Goal: Transaction & Acquisition: Purchase product/service

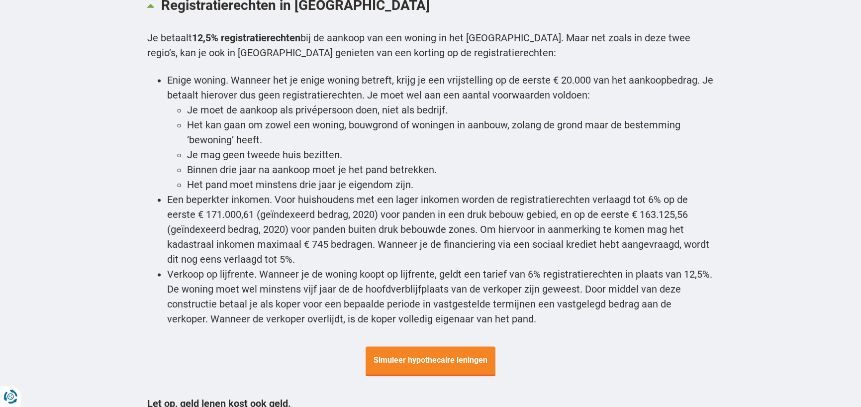
scroll to position [3680, 0]
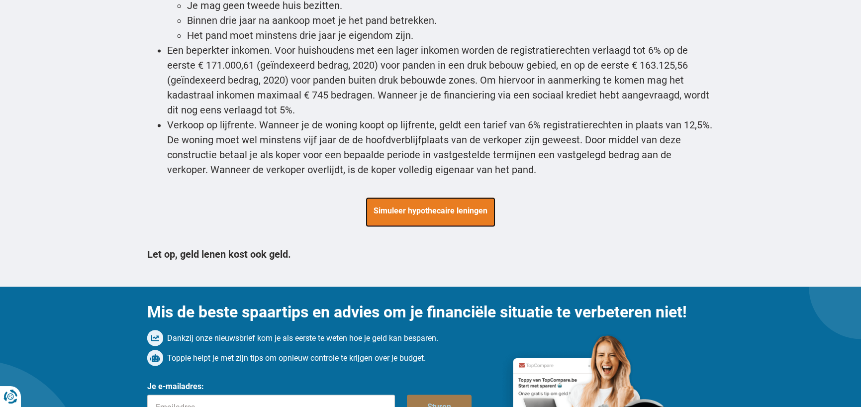
click at [457, 197] on span "Simuleer hypothecaire leningen" at bounding box center [431, 212] width 130 height 30
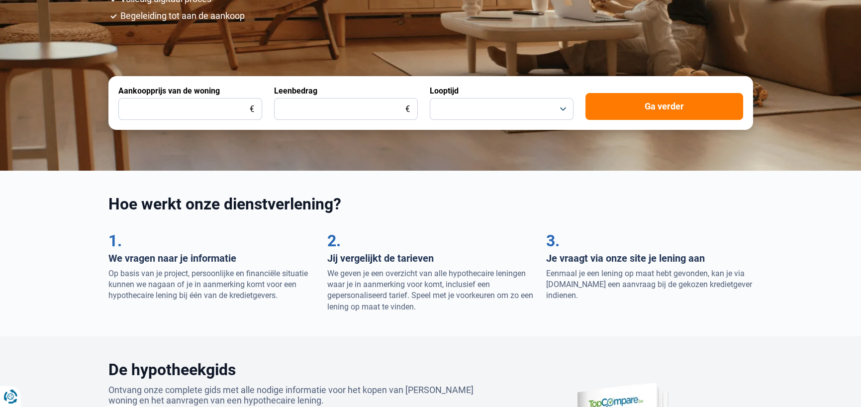
scroll to position [249, 0]
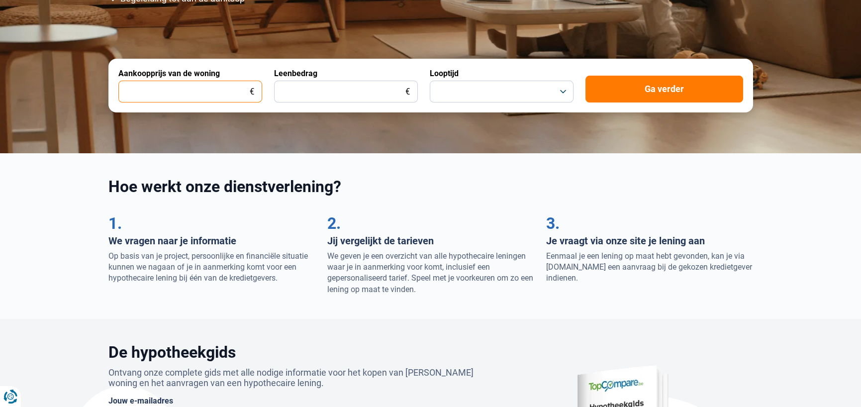
click at [225, 86] on input "Aankoopprijs van de woning" at bounding box center [190, 92] width 144 height 22
type input "400.000"
click at [333, 87] on input "Leenbedrag" at bounding box center [346, 92] width 144 height 22
type input "250.000"
click at [480, 84] on button "button" at bounding box center [502, 92] width 144 height 22
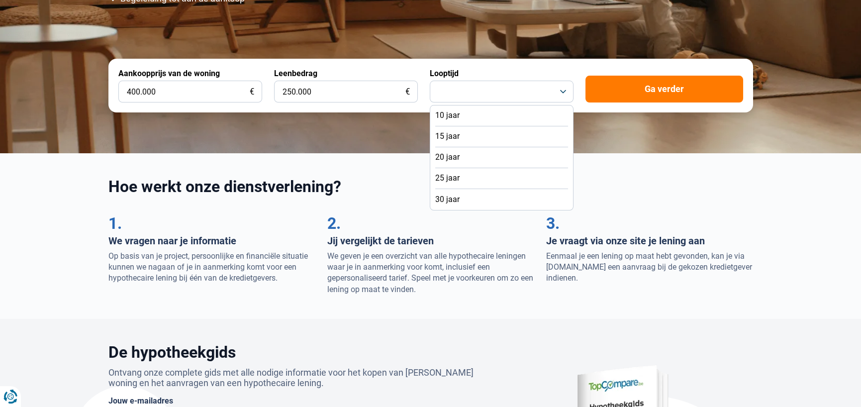
click at [467, 178] on li "25 jaar" at bounding box center [501, 178] width 133 height 21
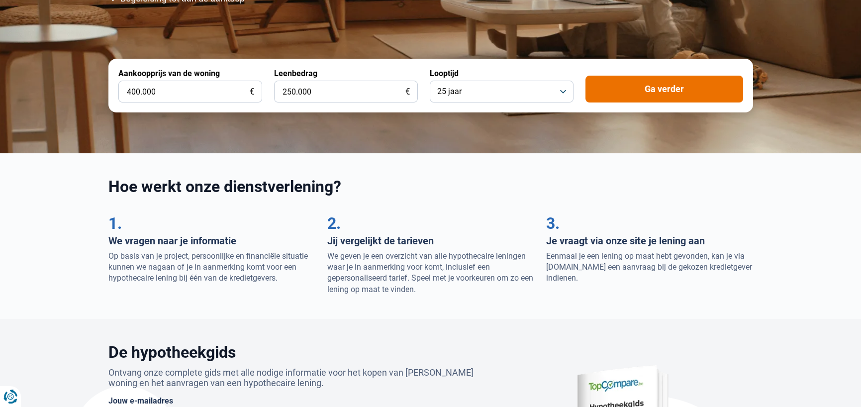
click at [634, 95] on button "Ga verder" at bounding box center [664, 89] width 158 height 27
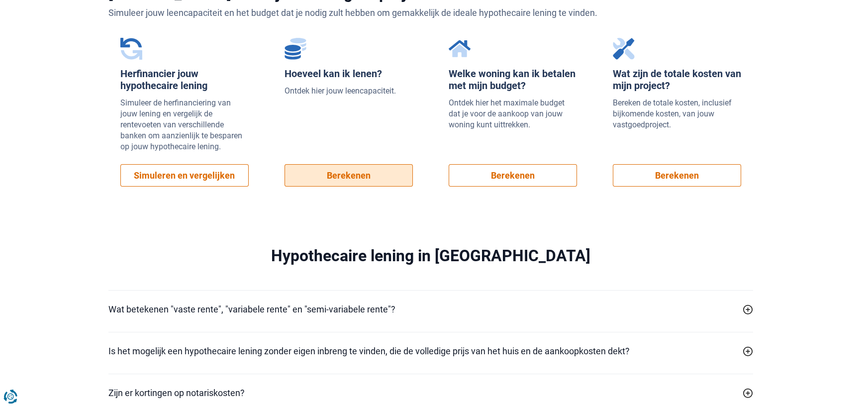
scroll to position [696, 0]
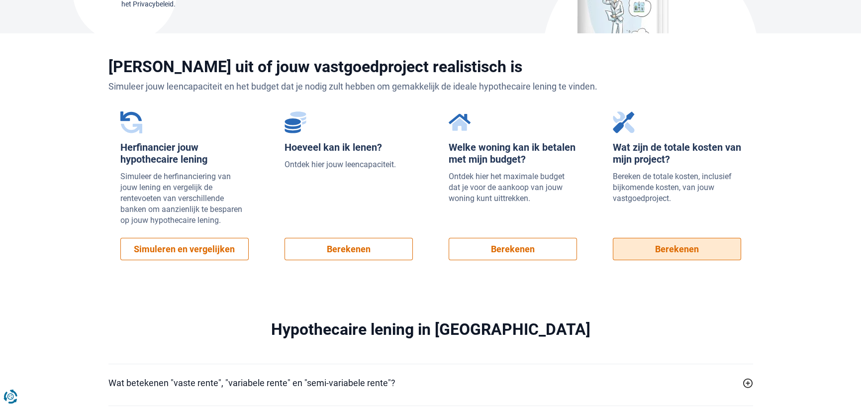
click at [680, 246] on link "Berekenen" at bounding box center [677, 249] width 128 height 22
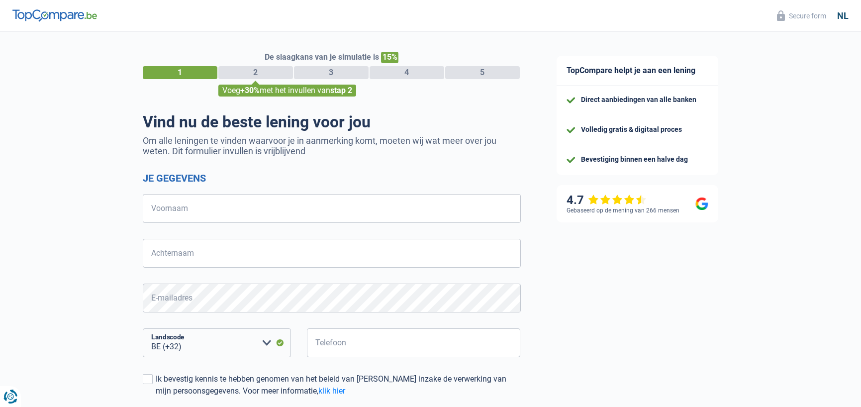
select select "32"
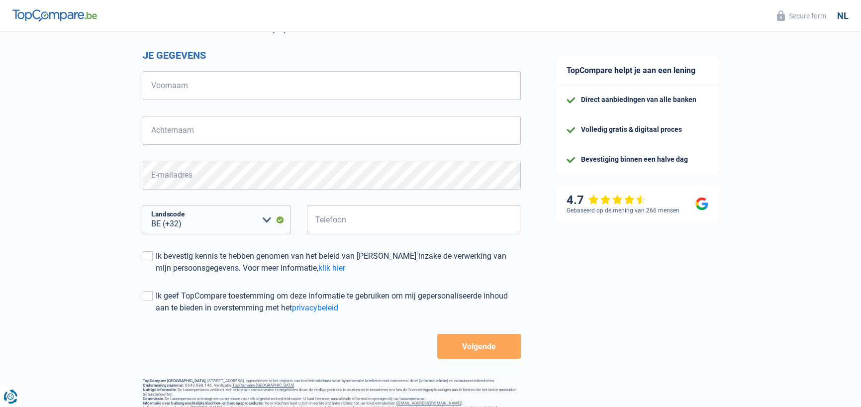
scroll to position [161, 0]
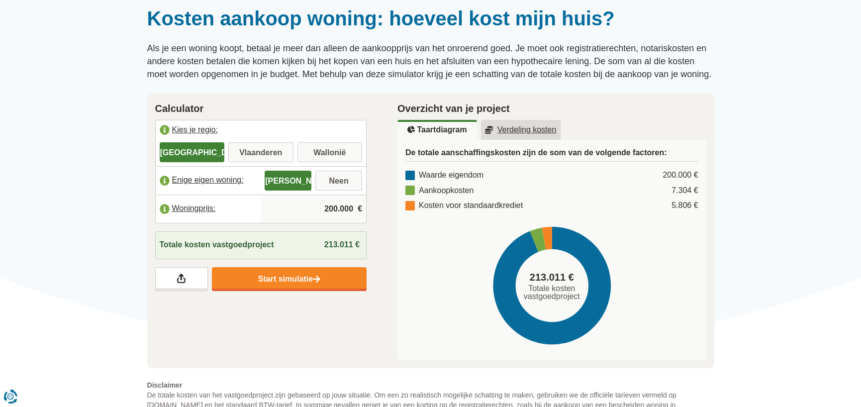
scroll to position [99, 0]
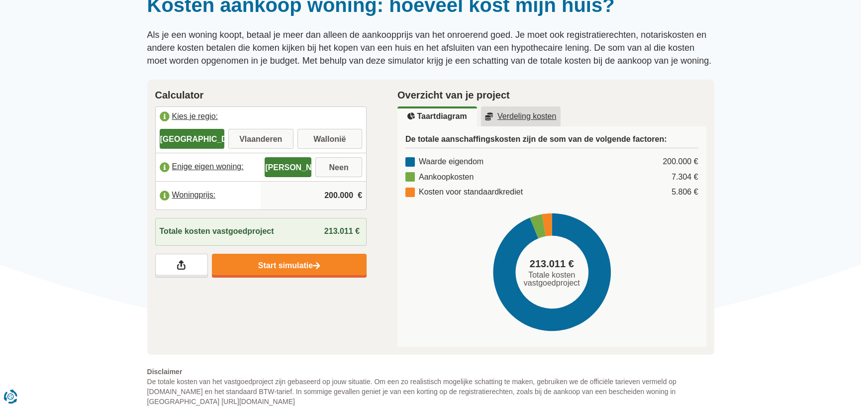
click at [259, 142] on input "Vlaanderen" at bounding box center [260, 140] width 65 height 18
radio input "true"
drag, startPoint x: 306, startPoint y: 197, endPoint x: 373, endPoint y: 198, distance: 67.2
click at [373, 198] on div "Calculator Kies je regio: Brussel Vlaanderen Wallonië Bescheiden woning: Ja Nee…" at bounding box center [261, 183] width 243 height 206
type input "400.000"
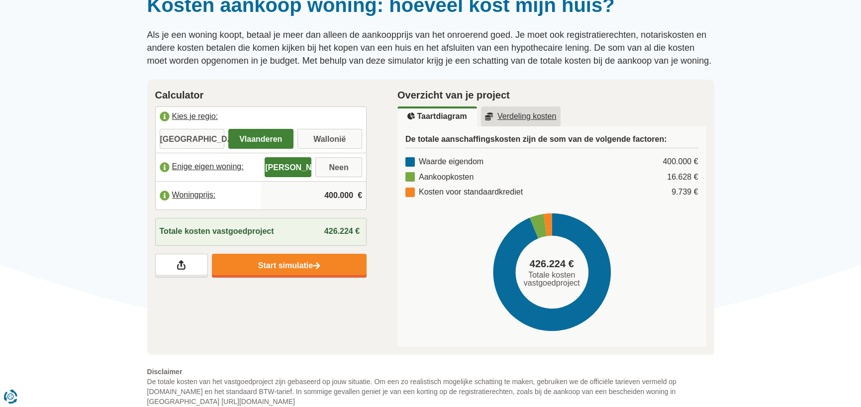
click at [322, 289] on div "Calculator Kies je regio: Brussel Vlaanderen Wallonië Bescheiden woning: Ja Nee…" at bounding box center [431, 218] width 582 height 276
click at [532, 118] on u "Verdeling kosten" at bounding box center [521, 116] width 72 height 8
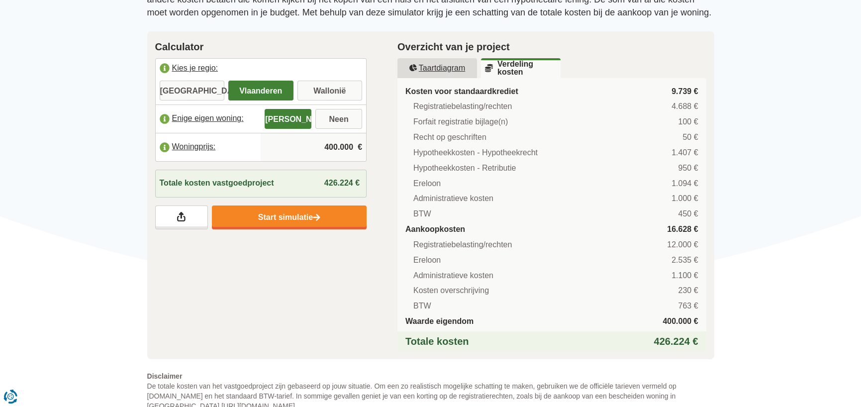
scroll to position [149, 0]
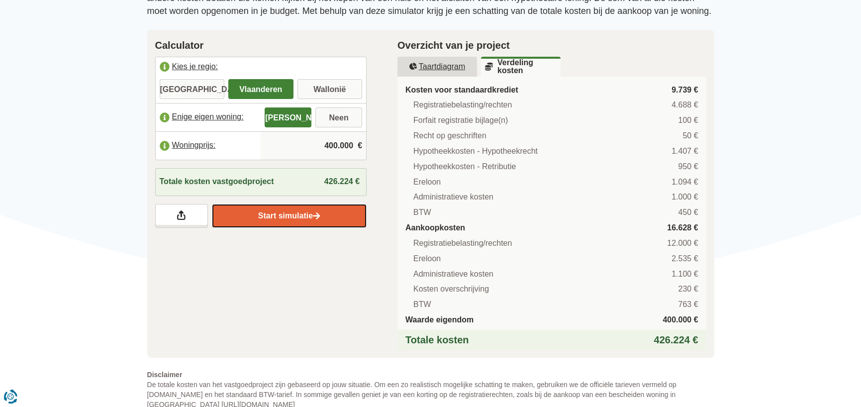
click at [284, 214] on link "Start simulatie" at bounding box center [289, 216] width 155 height 24
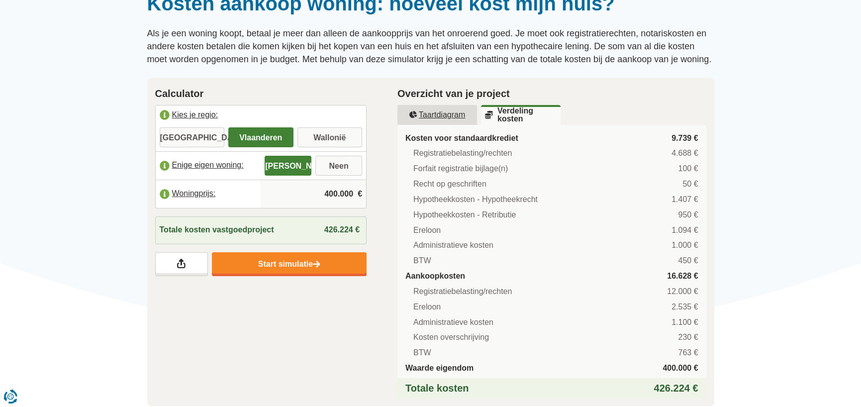
scroll to position [99, 0]
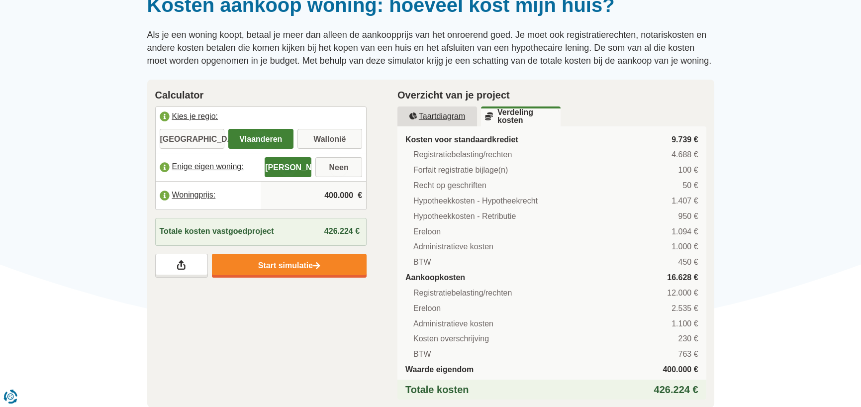
click at [428, 113] on u "Taartdiagram" at bounding box center [437, 116] width 56 height 8
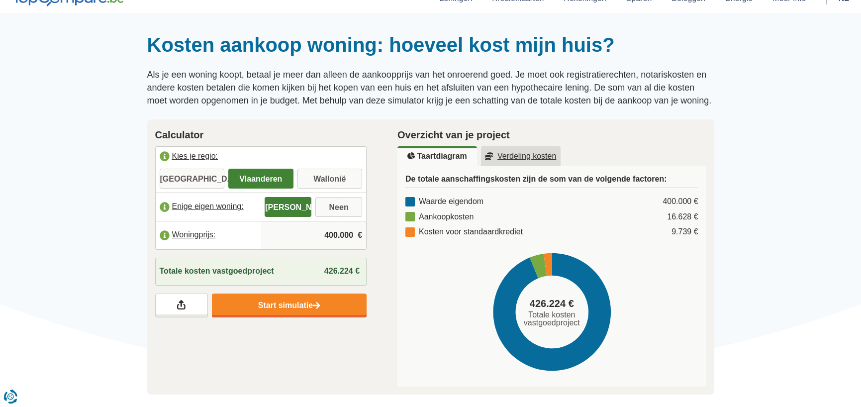
scroll to position [50, 0]
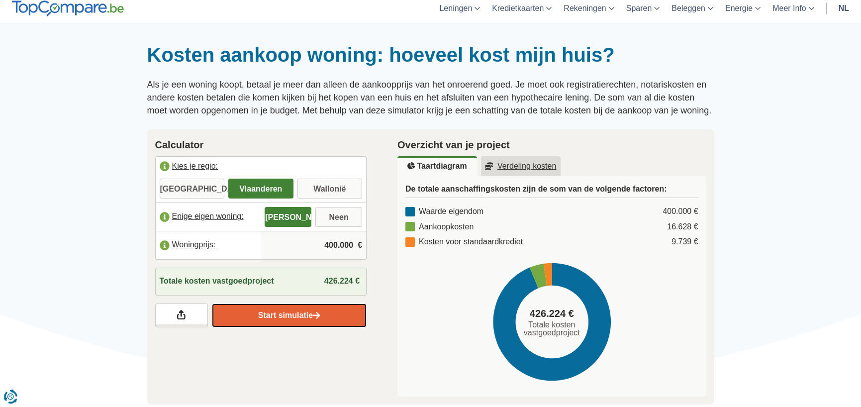
click at [279, 311] on link "Start simulatie" at bounding box center [289, 315] width 155 height 24
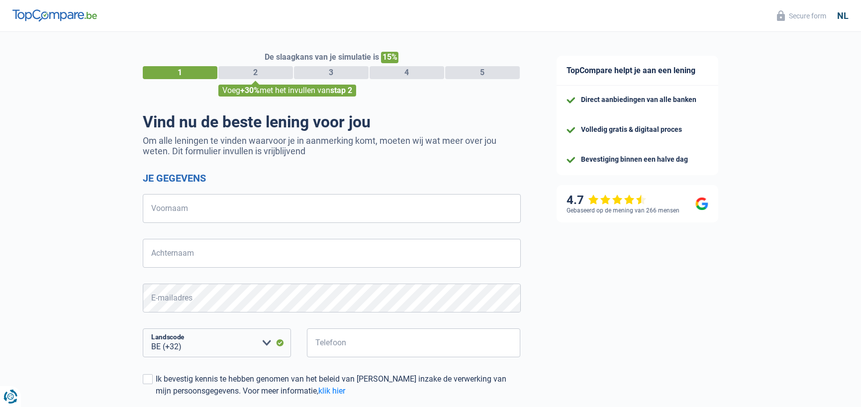
select select "32"
click at [303, 202] on input "Voornaam" at bounding box center [332, 208] width 378 height 29
type input "Roald"
type input "Leeman"
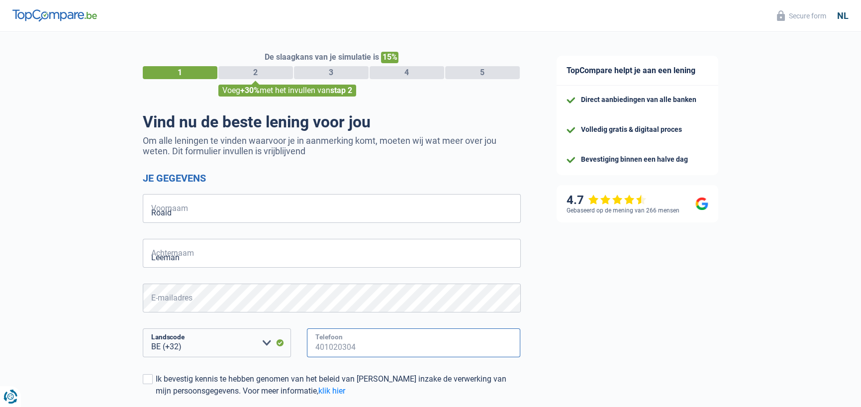
type input "472850777"
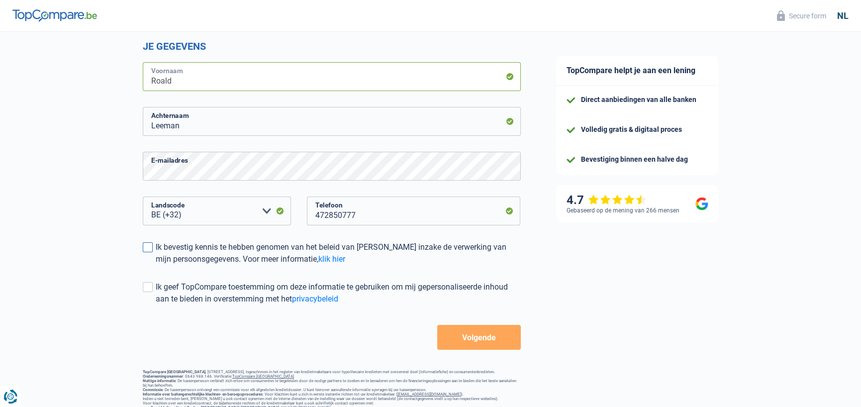
scroll to position [149, 0]
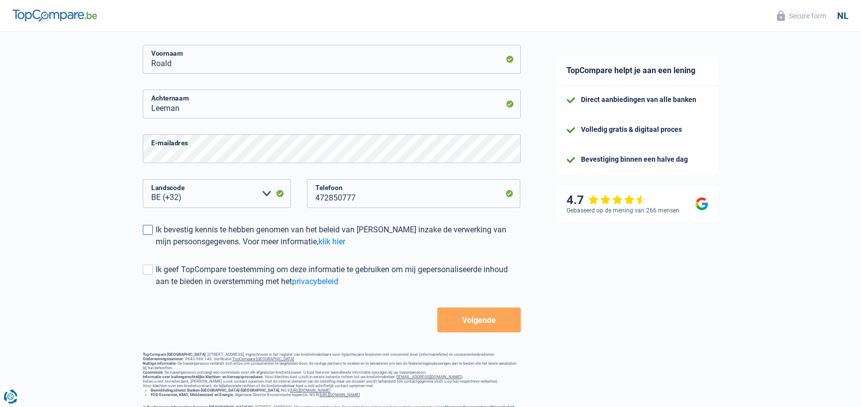
click at [220, 235] on div "Ik bevestig kennis te hebben genomen van het beleid van [PERSON_NAME] inzake de…" at bounding box center [338, 236] width 365 height 24
click at [156, 248] on input "Ik bevestig kennis te hebben genomen van het beleid van [PERSON_NAME] inzake de…" at bounding box center [156, 248] width 0 height 0
click at [458, 311] on button "Volgende" at bounding box center [478, 319] width 83 height 25
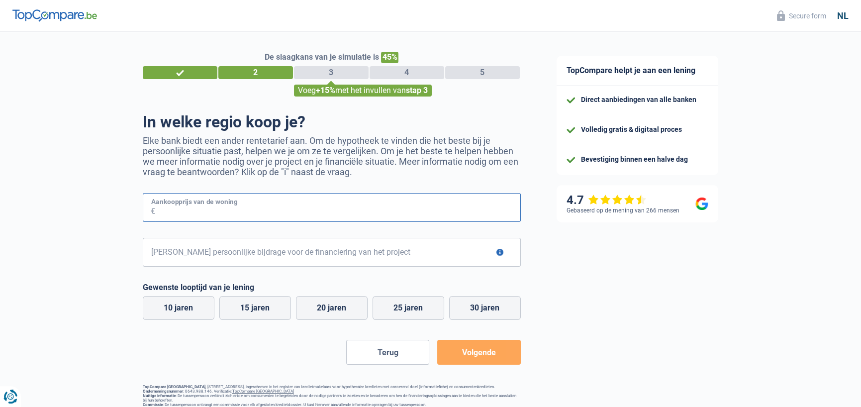
click at [279, 203] on input "Aankoopprijs van de woning" at bounding box center [338, 207] width 366 height 29
type input "400.000"
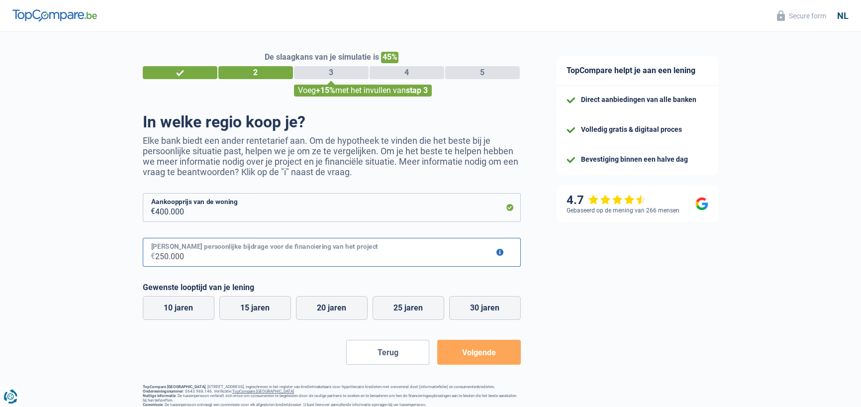
type input "250.000"
click at [390, 312] on label "25 jaren" at bounding box center [408, 308] width 72 height 24
click at [390, 312] on input "25 jaren" at bounding box center [408, 308] width 72 height 24
radio input "true"
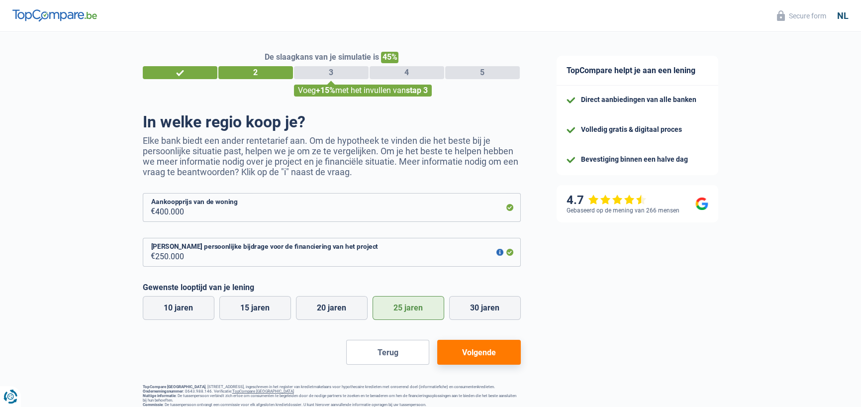
click at [472, 350] on button "Volgende" at bounding box center [478, 352] width 83 height 25
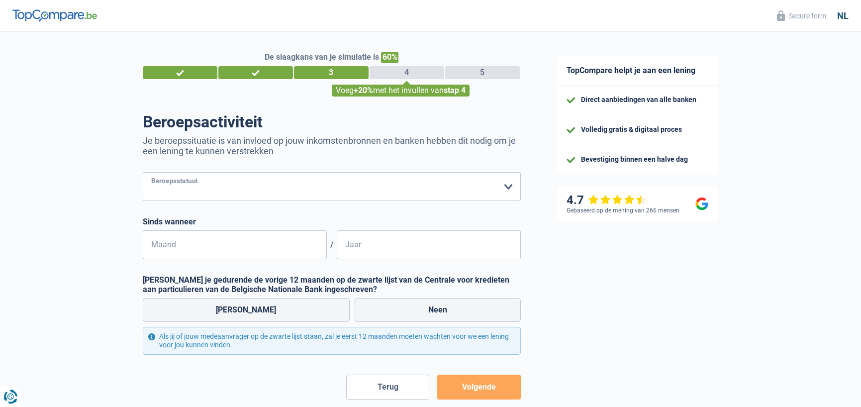
click at [333, 184] on select "Arbeider Bediende (privésector) Ambtenaar (overheidssector) Invalide Zelfstandi…" at bounding box center [332, 186] width 378 height 29
select select "privateEmployee"
click at [143, 173] on select "Arbeider Bediende (privésector) Ambtenaar (overheidssector) Invalide Zelfstandi…" at bounding box center [332, 186] width 378 height 29
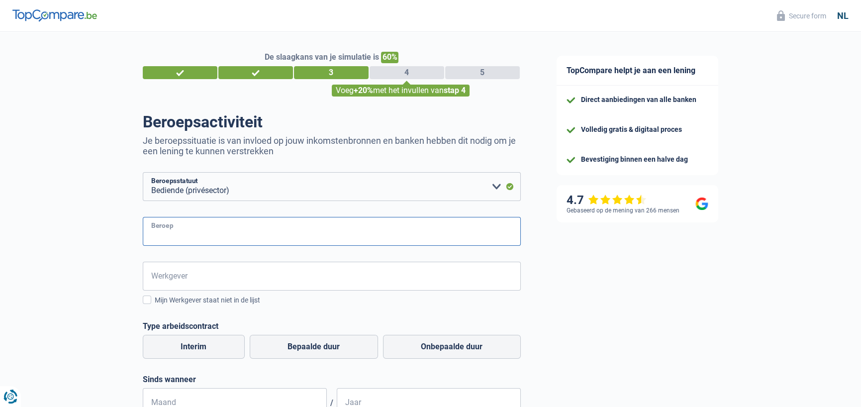
click at [233, 240] on input "Beroep" at bounding box center [332, 231] width 378 height 29
type input "O"
type input "Leerkracht"
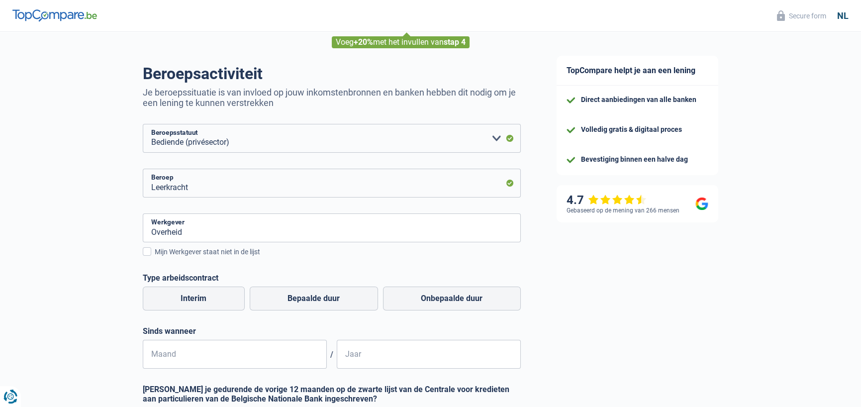
scroll to position [50, 0]
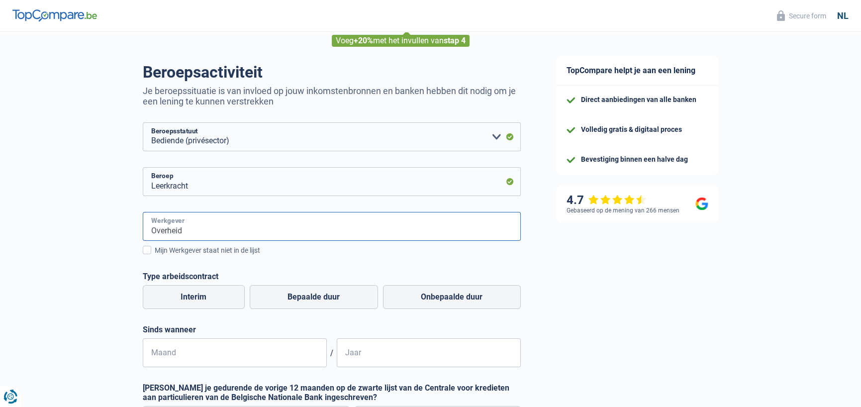
click at [210, 226] on input "Overheid" at bounding box center [332, 226] width 378 height 29
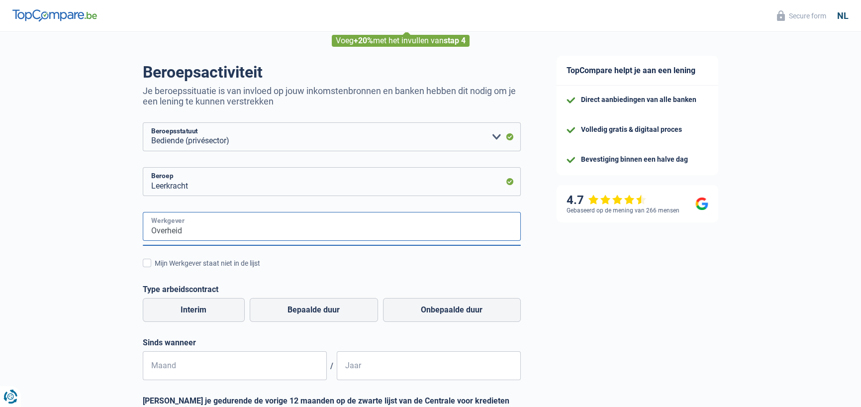
click at [199, 228] on input "Overheid" at bounding box center [332, 226] width 378 height 29
drag, startPoint x: 145, startPoint y: 228, endPoint x: 208, endPoint y: 227, distance: 63.2
click at [198, 228] on input "Overheid" at bounding box center [332, 226] width 378 height 29
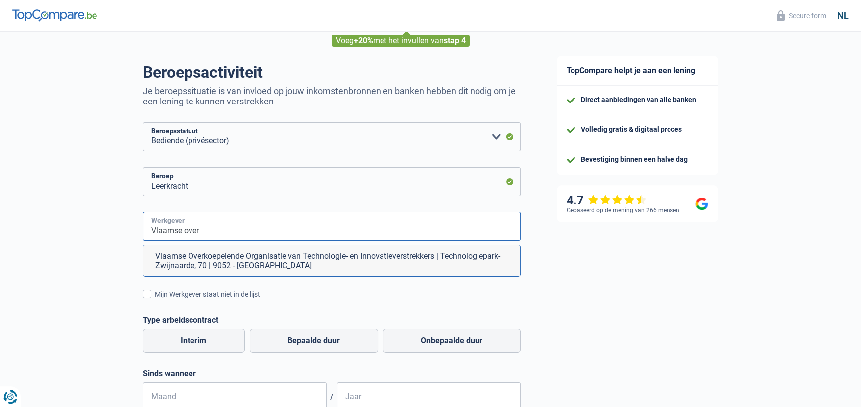
type input "Vlaamse over"
click at [255, 137] on select "Arbeider Bediende (privésector) Ambtenaar (overheidssector) Invalide Zelfstandi…" at bounding box center [332, 136] width 378 height 29
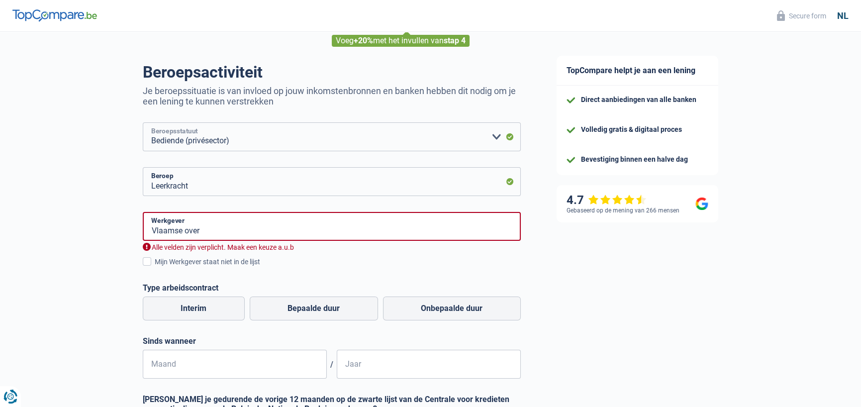
select select "publicEmployee"
click at [143, 123] on select "Arbeider Bediende (privésector) Ambtenaar (overheidssector) Invalide Zelfstandi…" at bounding box center [332, 136] width 378 height 29
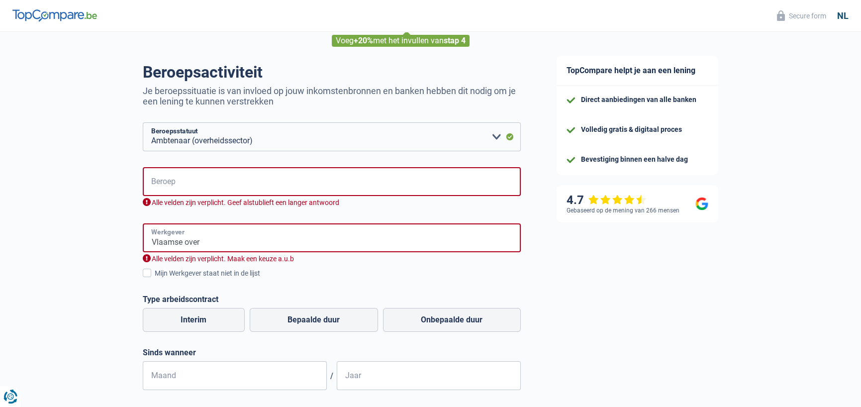
click at [247, 249] on input "Vlaamse over" at bounding box center [332, 237] width 378 height 29
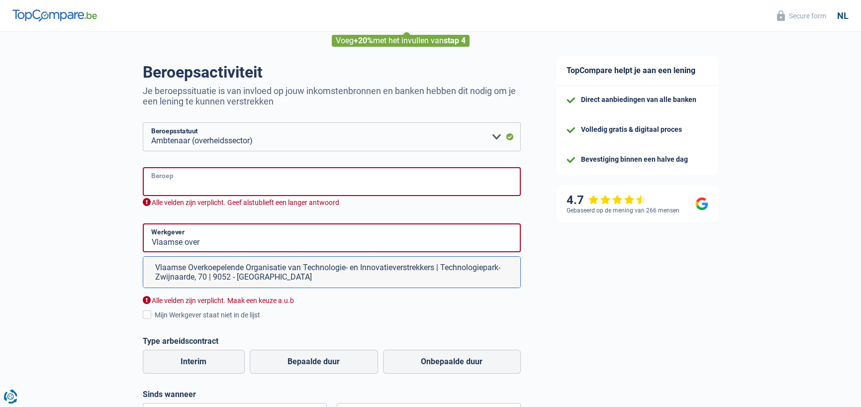
click at [252, 188] on input "Beroep" at bounding box center [332, 181] width 378 height 29
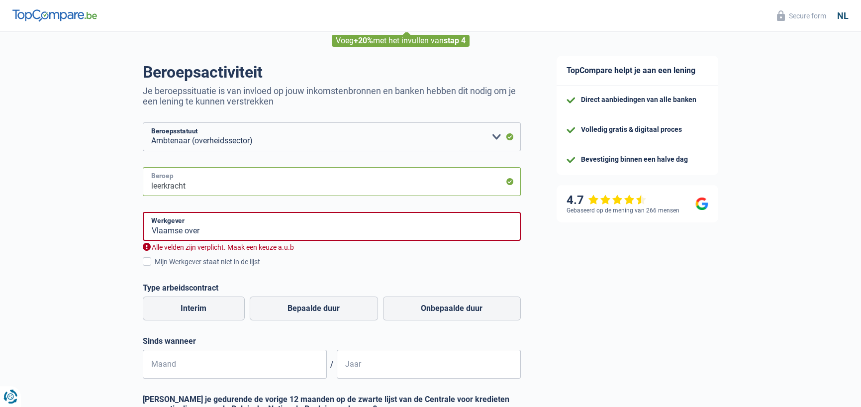
type input "leerkracht"
click at [219, 229] on input "Vlaamse over" at bounding box center [332, 226] width 378 height 29
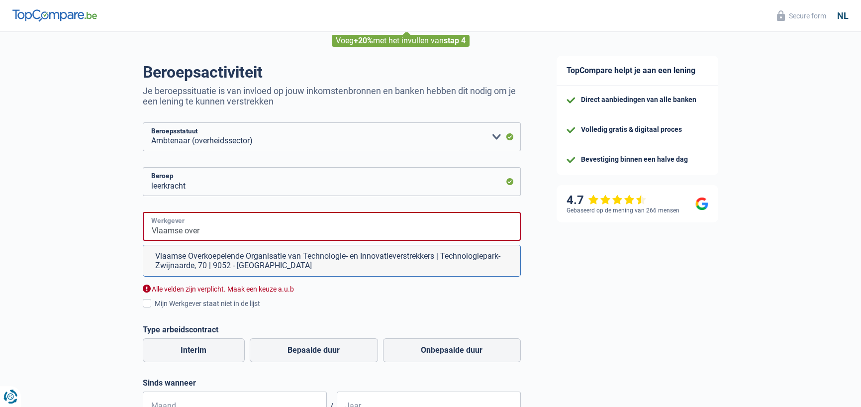
click at [219, 229] on input "Vlaamse over" at bounding box center [332, 226] width 378 height 29
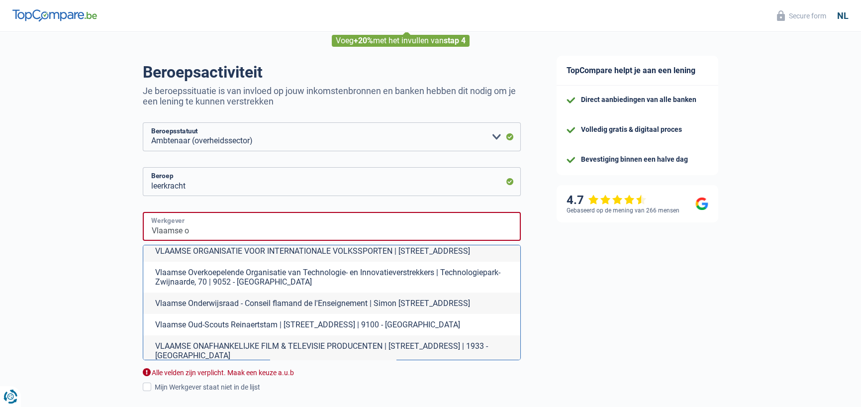
scroll to position [0, 0]
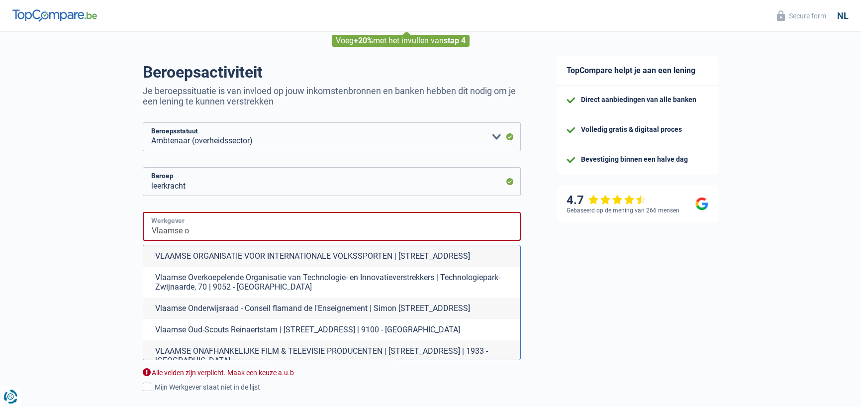
click at [223, 231] on input "Vlaamse o" at bounding box center [332, 226] width 378 height 29
type input "V"
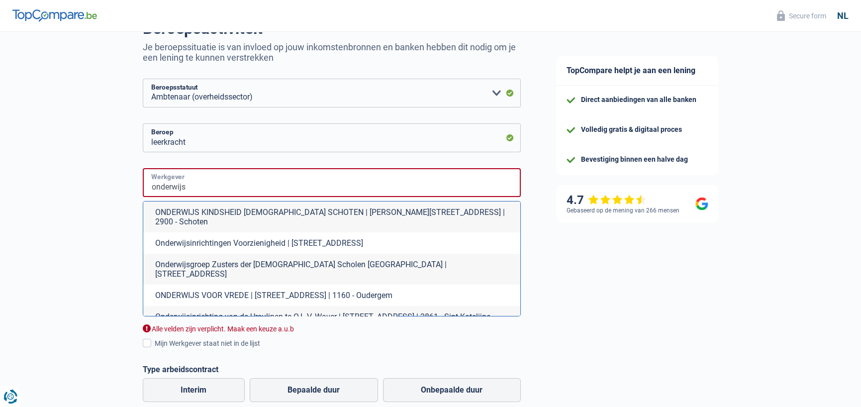
scroll to position [99, 0]
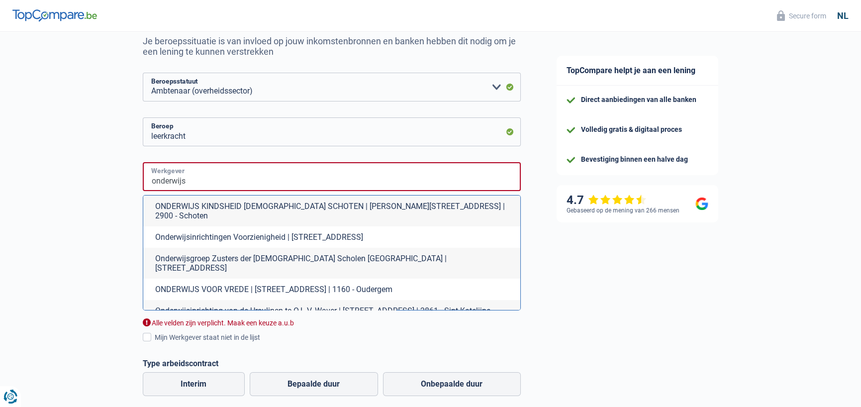
drag, startPoint x: 202, startPoint y: 179, endPoint x: 196, endPoint y: 181, distance: 6.8
click at [196, 181] on input "onderwijs" at bounding box center [332, 176] width 378 height 29
drag, startPoint x: 196, startPoint y: 181, endPoint x: 142, endPoint y: 183, distance: 53.7
click at [143, 183] on input "onderwijs" at bounding box center [332, 176] width 378 height 29
type input "b"
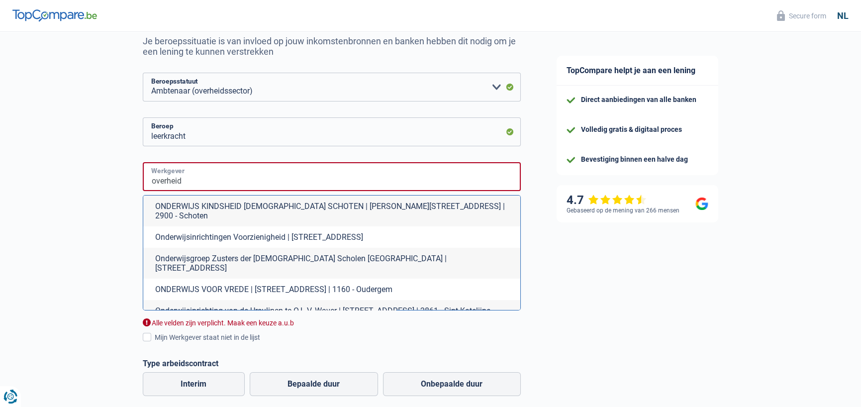
type input "overheid"
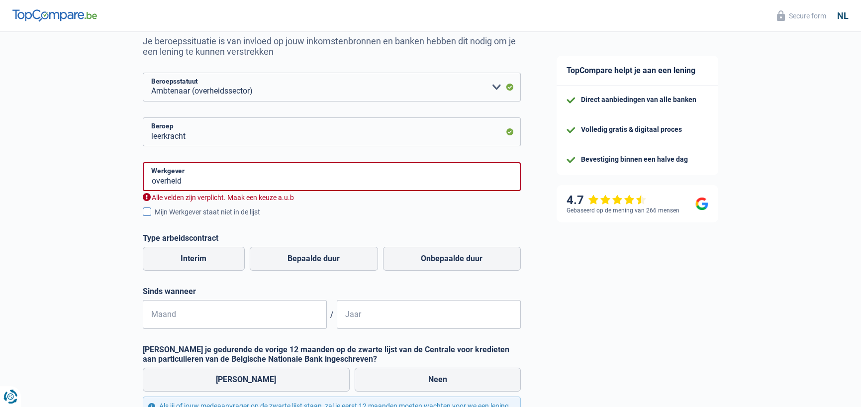
click at [197, 214] on div "Mijn Werkgever staat niet in de lijst" at bounding box center [338, 212] width 366 height 10
click at [155, 217] on input "Mijn Werkgever staat niet in de lijst" at bounding box center [155, 217] width 0 height 0
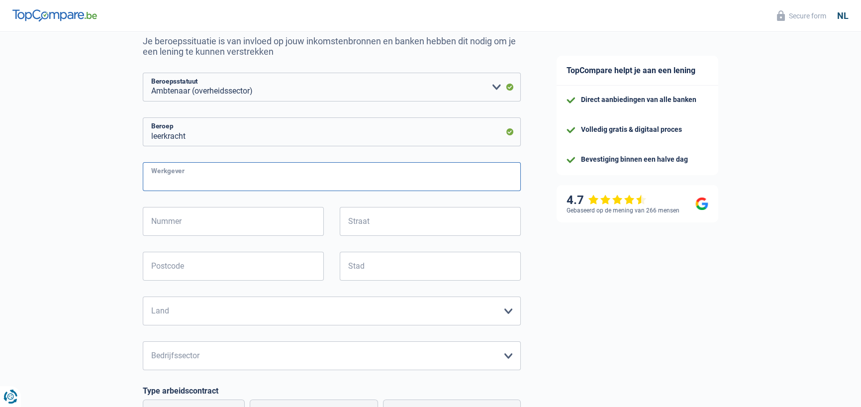
click at [232, 180] on input "Werkgever" at bounding box center [332, 176] width 378 height 29
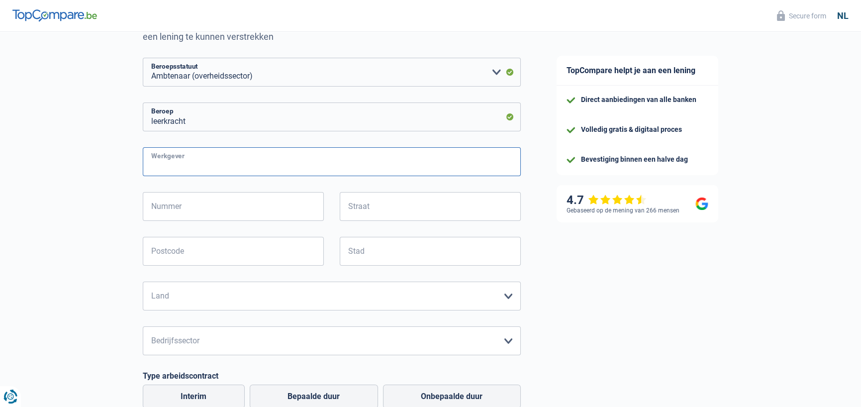
scroll to position [249, 0]
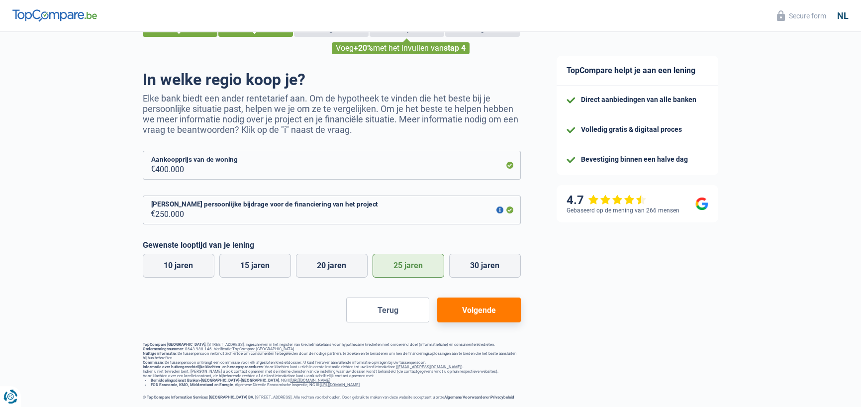
scroll to position [45, 0]
click at [481, 326] on div "De slaagkans van je simulatie is 60% 1 2 3 4 5 Voeg +20% met het invullen van s…" at bounding box center [332, 204] width 378 height 390
click at [483, 318] on button "Volgende" at bounding box center [478, 309] width 83 height 25
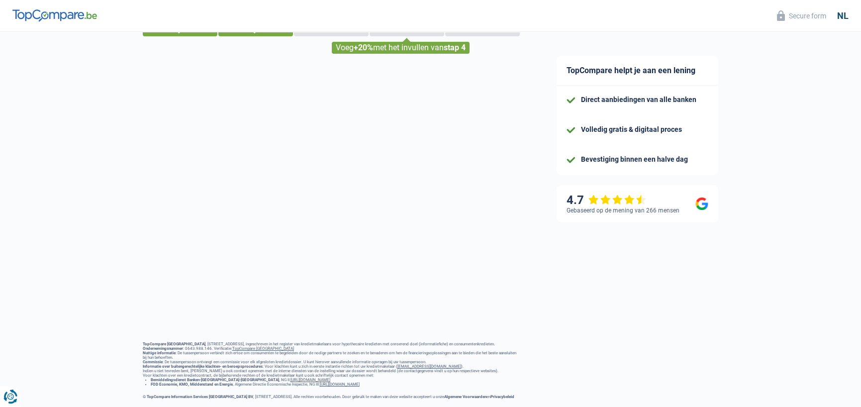
select select "publicEmployee"
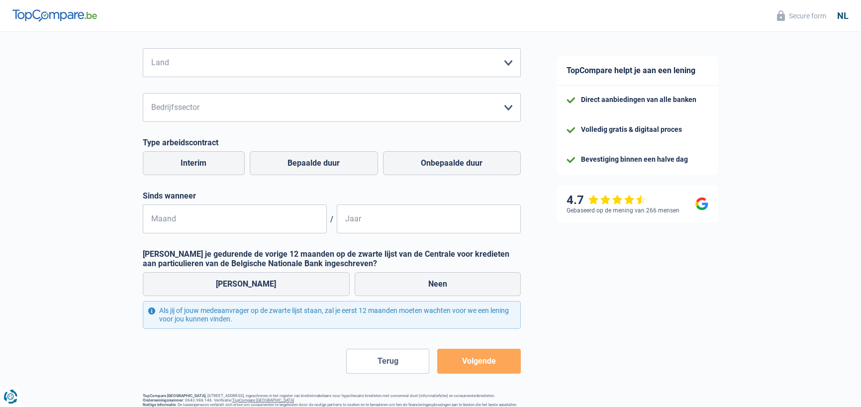
scroll to position [199, 0]
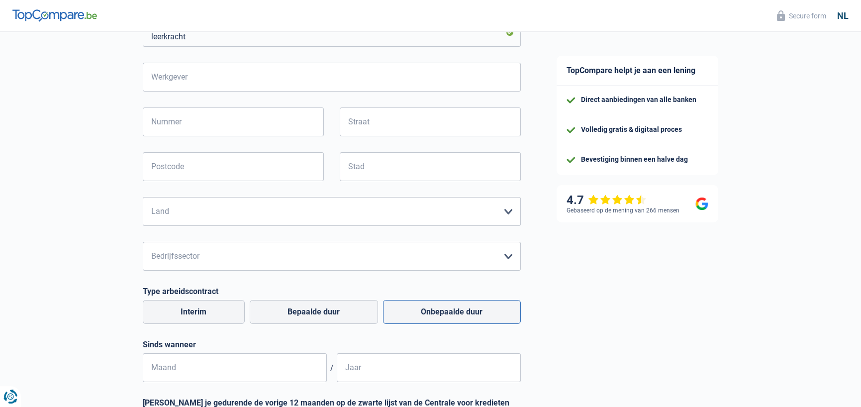
click at [459, 317] on label "Onbepaalde duur" at bounding box center [452, 312] width 138 height 24
click at [459, 317] on input "Onbepaalde duur" at bounding box center [452, 312] width 138 height 24
radio input "true"
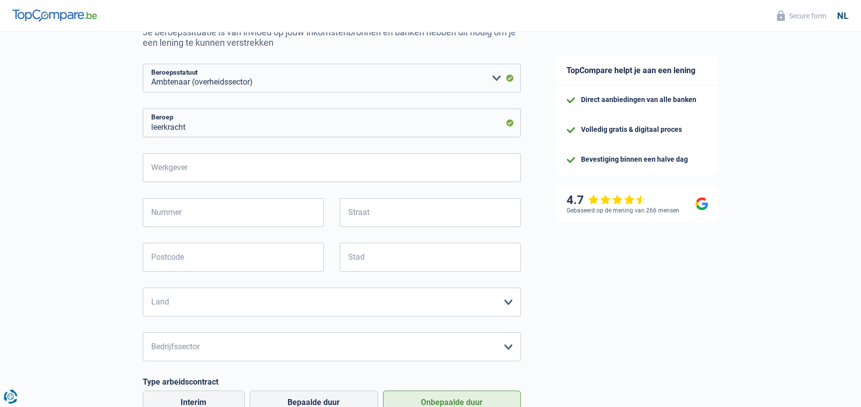
scroll to position [99, 0]
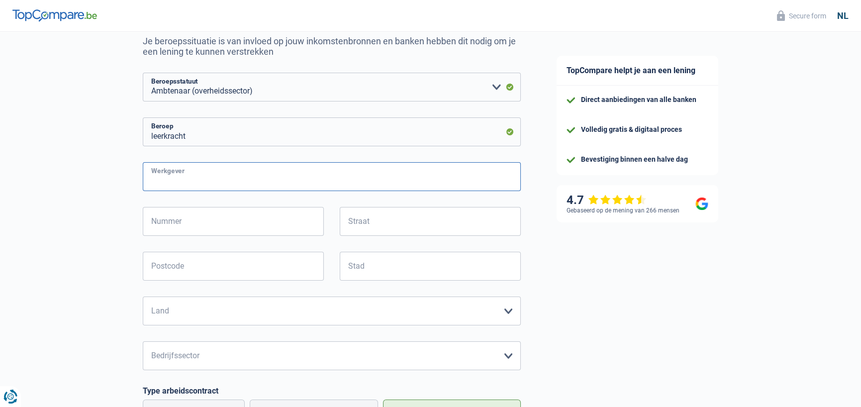
click at [214, 164] on input "Werkgever" at bounding box center [332, 176] width 378 height 29
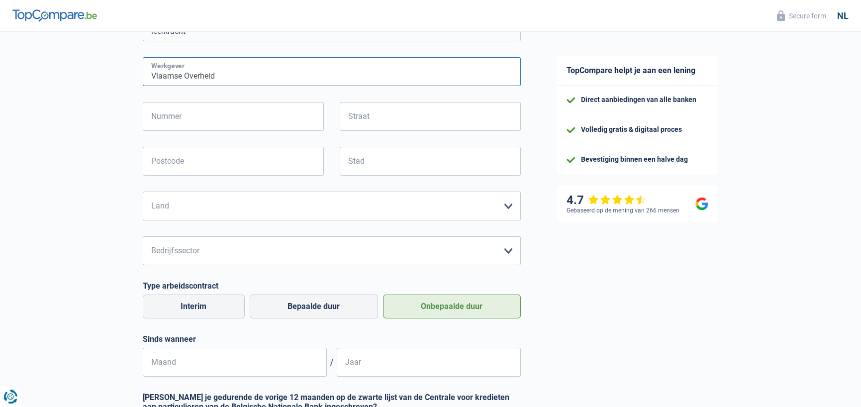
scroll to position [249, 0]
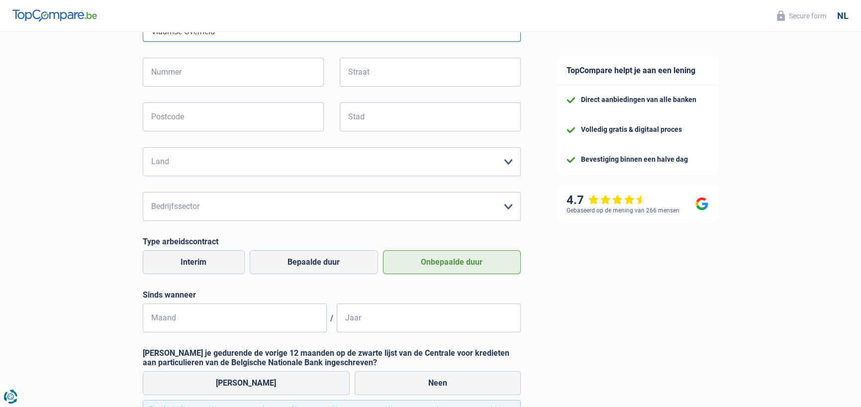
type input "Vlaamse Overheid"
click at [265, 162] on select "[GEOGRAPHIC_DATA] [GEOGRAPHIC_DATA] [GEOGRAPHIC_DATA] [GEOGRAPHIC_DATA] [GEOGRA…" at bounding box center [332, 161] width 378 height 29
select select "BE"
click at [143, 148] on select "[GEOGRAPHIC_DATA] [GEOGRAPHIC_DATA] [GEOGRAPHIC_DATA] [GEOGRAPHIC_DATA] [GEOGRA…" at bounding box center [332, 161] width 378 height 29
click at [256, 212] on select "Landbouw/Visserij Industrie Horeca Koerier/Fitness/Taxi Bouw Banken/ Verzekerin…" at bounding box center [332, 206] width 378 height 29
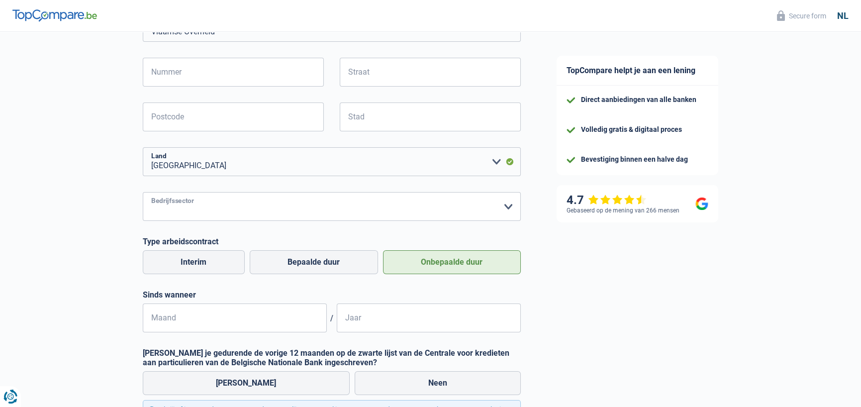
select select "stateUniversityEu"
click at [143, 192] on select "Landbouw/Visserij Industrie Horeca Koerier/Fitness/Taxi Bouw Banken/ Verzekerin…" at bounding box center [332, 206] width 378 height 29
click at [34, 263] on div "De slaagkans van je simulatie is 60% 1 2 3 4 5 Voeg +20% met het invullen van s…" at bounding box center [269, 166] width 539 height 774
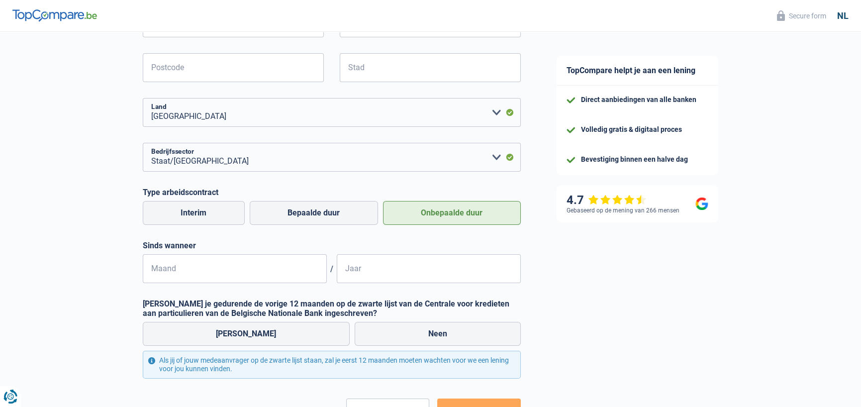
scroll to position [298, 0]
click at [285, 277] on input "Maand" at bounding box center [235, 268] width 184 height 29
type input "01"
click at [409, 276] on input "Jaar" at bounding box center [429, 268] width 184 height 29
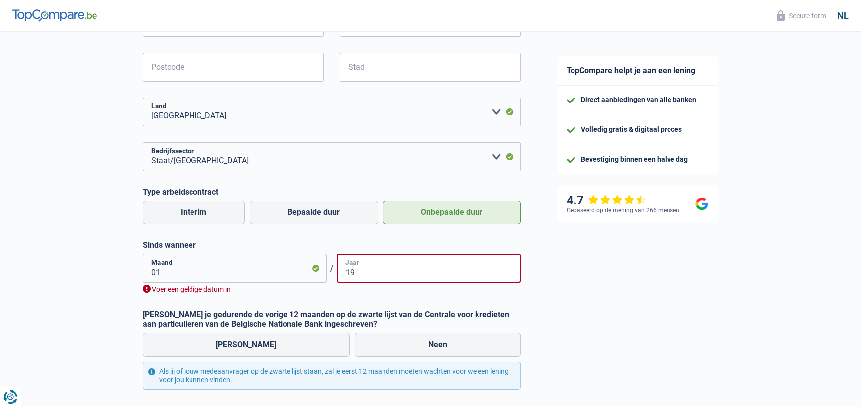
type input "1"
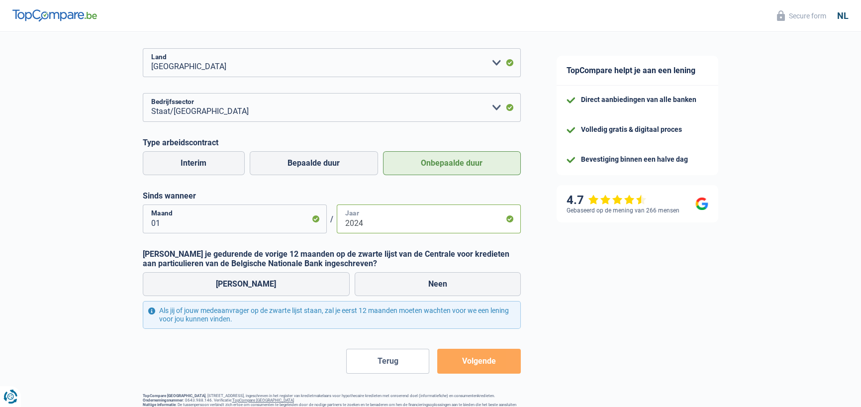
scroll to position [348, 0]
type input "2024"
click at [376, 275] on label "Neen" at bounding box center [438, 284] width 166 height 24
click at [376, 275] on input "Neen" at bounding box center [438, 284] width 166 height 24
radio input "true"
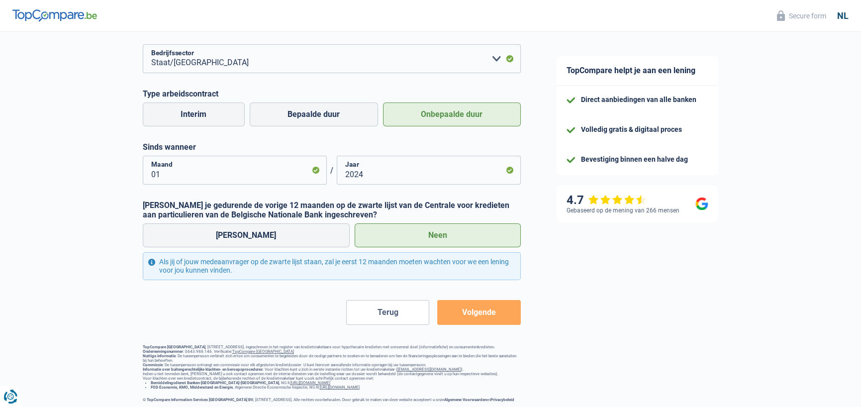
scroll to position [398, 0]
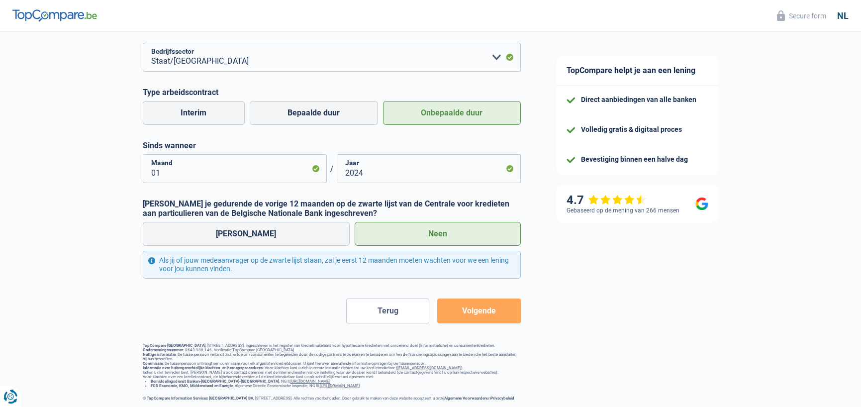
click at [465, 307] on button "Volgende" at bounding box center [478, 310] width 83 height 25
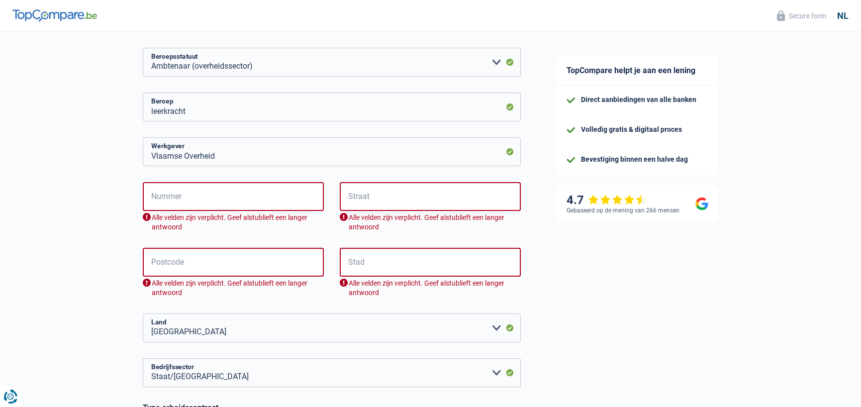
scroll to position [124, 0]
click at [281, 187] on input "Nummer" at bounding box center [233, 196] width 181 height 29
click at [397, 192] on input "Straat" at bounding box center [430, 196] width 181 height 29
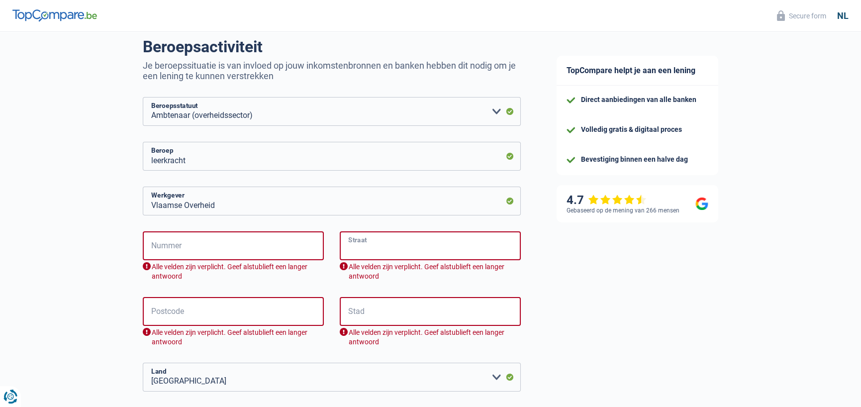
scroll to position [75, 0]
click at [442, 232] on div "Straat" at bounding box center [430, 246] width 181 height 29
click at [440, 248] on input "Straat" at bounding box center [430, 246] width 181 height 29
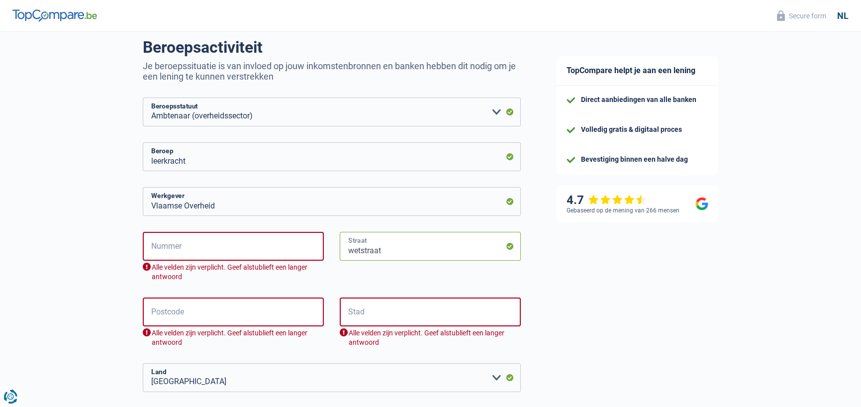
type input "wetstraat"
click at [223, 238] on input "Nummer" at bounding box center [233, 246] width 181 height 29
type input "1"
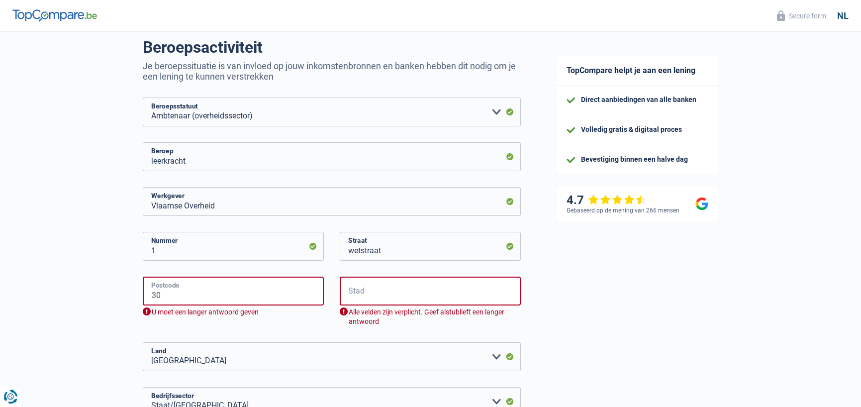
type input "3"
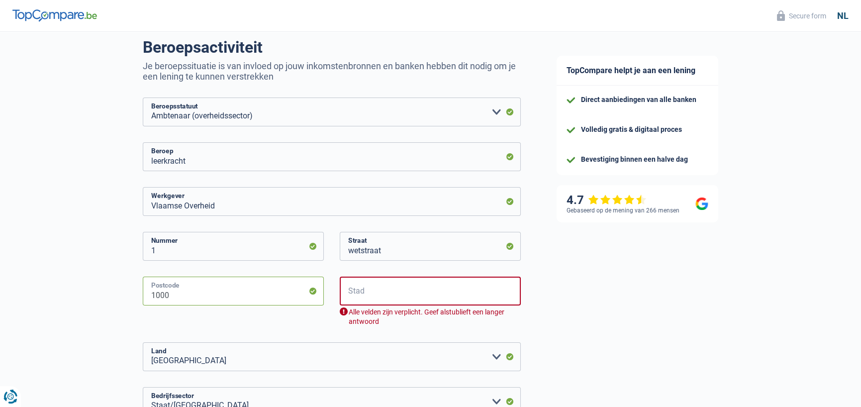
type input "1000"
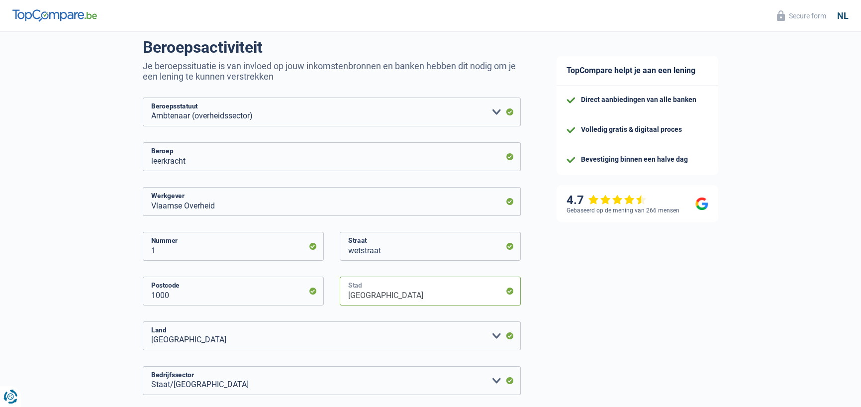
type input "[GEOGRAPHIC_DATA]"
click at [600, 363] on div "TopCompare helpt je aan een lening Direct aanbiedingen van alle banken Volledig…" at bounding box center [700, 344] width 323 height 774
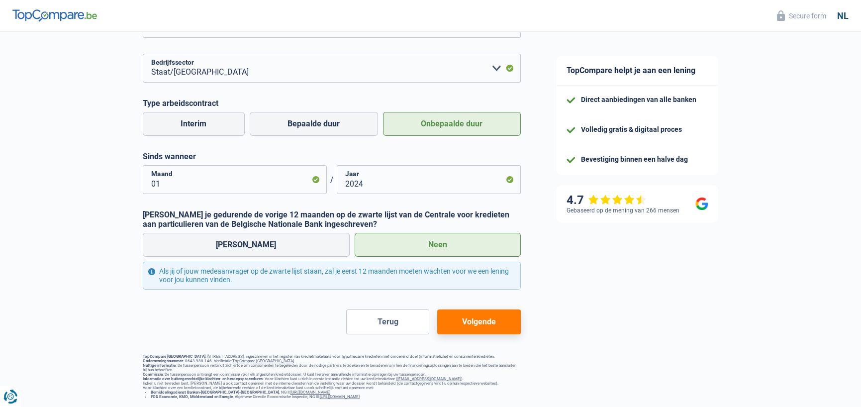
scroll to position [400, 0]
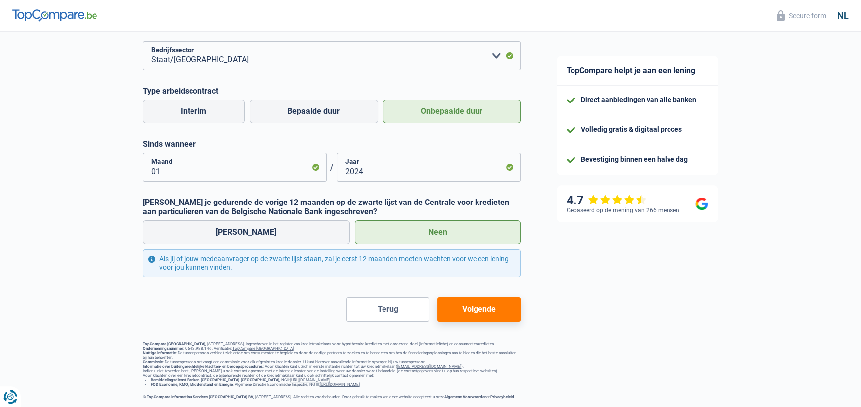
click at [496, 306] on button "Volgende" at bounding box center [478, 309] width 83 height 25
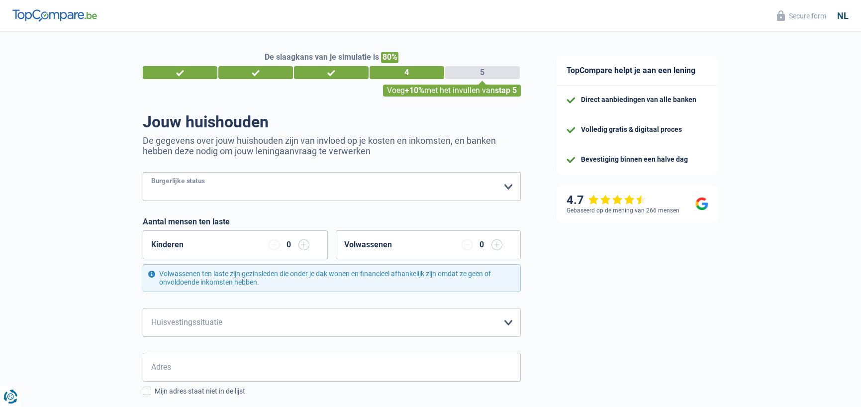
click at [421, 188] on select "Alleenstaand Getrouwd Samenwonend Uit de echt gescheiden Weduwe/weduwnaar Gehuw…" at bounding box center [332, 186] width 378 height 29
select select "single"
click at [143, 173] on select "Alleenstaand Getrouwd Samenwonend Uit de echt gescheiden Weduwe/weduwnaar Gehuw…" at bounding box center [332, 186] width 378 height 29
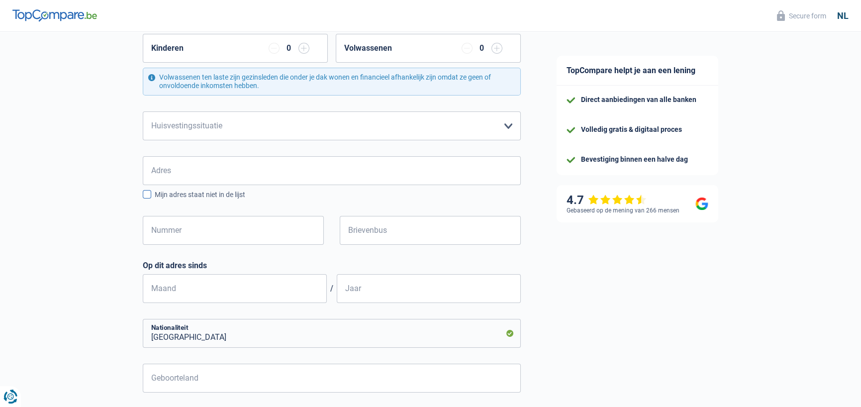
scroll to position [199, 0]
click at [443, 134] on select "Huurder [PERSON_NAME] met een hypothecaire lening Eigenaar zonder hypothecaire …" at bounding box center [332, 123] width 378 height 29
select select "liveWithParents"
click at [143, 109] on select "Huurder [PERSON_NAME] met een hypothecaire lening Eigenaar zonder hypothecaire …" at bounding box center [332, 123] width 378 height 29
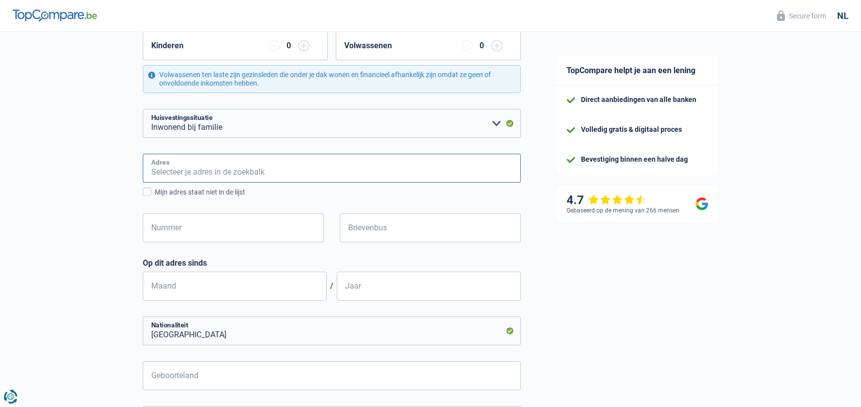
click at [420, 165] on input "Adres" at bounding box center [332, 168] width 378 height 29
click at [619, 372] on div "TopCompare helpt je aan een lening Direct aanbiedingen van alle banken Volledig…" at bounding box center [700, 221] width 323 height 776
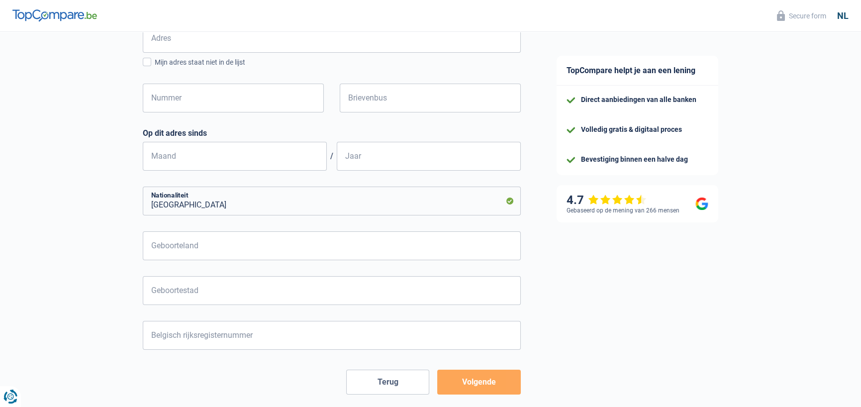
scroll to position [348, 0]
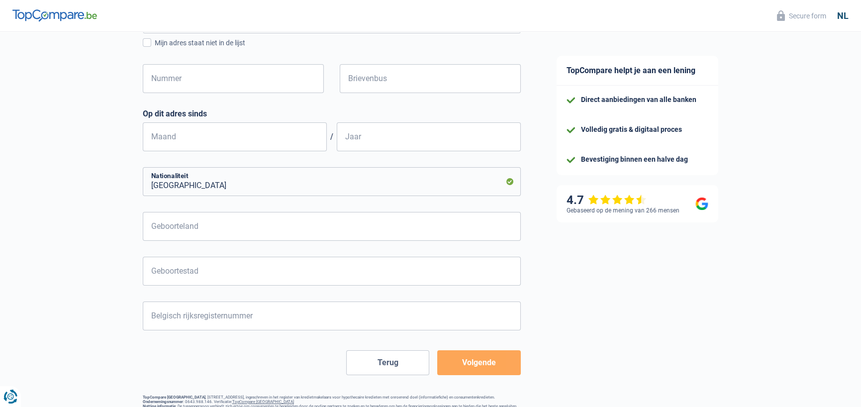
click at [463, 366] on button "Volgende" at bounding box center [478, 362] width 83 height 25
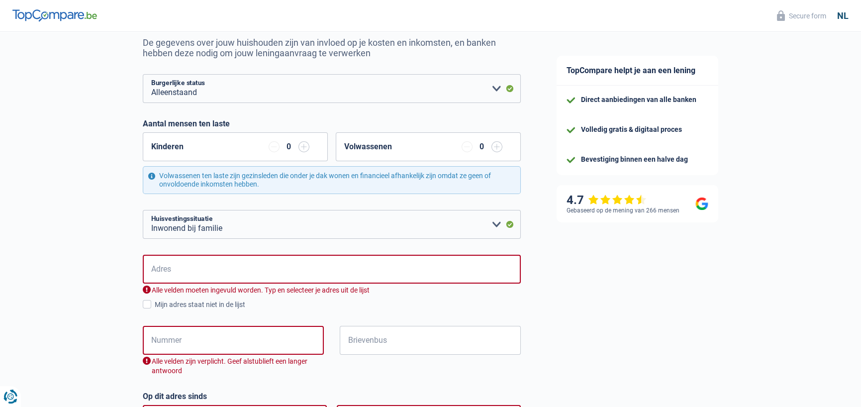
scroll to position [120, 0]
